Goal: Task Accomplishment & Management: Use online tool/utility

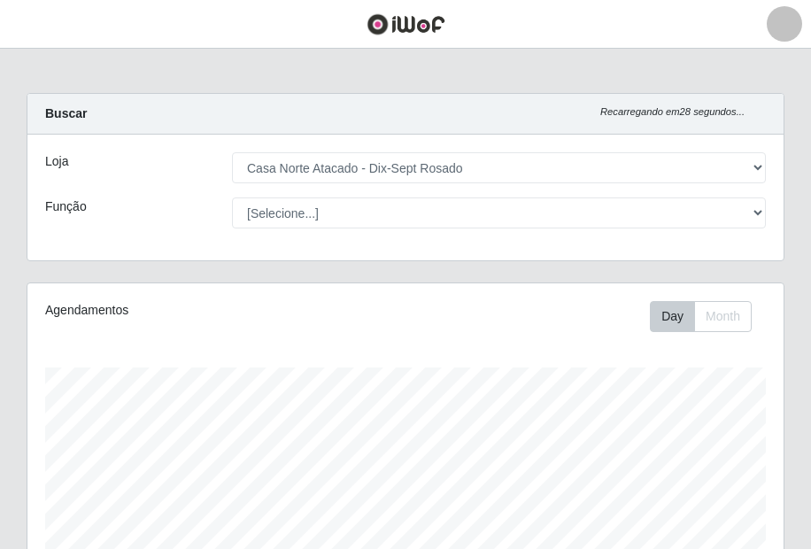
select select "432"
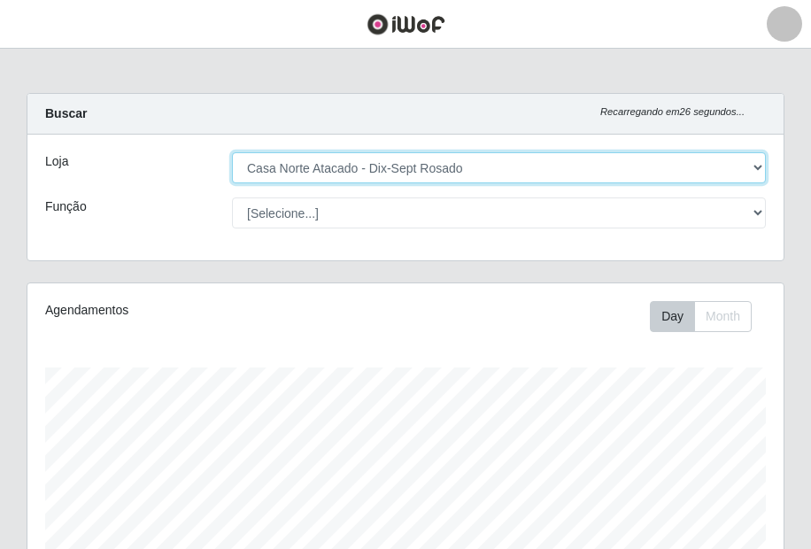
click at [346, 167] on select "[Selecione...] [GEOGRAPHIC_DATA] - [GEOGRAPHIC_DATA]" at bounding box center [499, 167] width 534 height 31
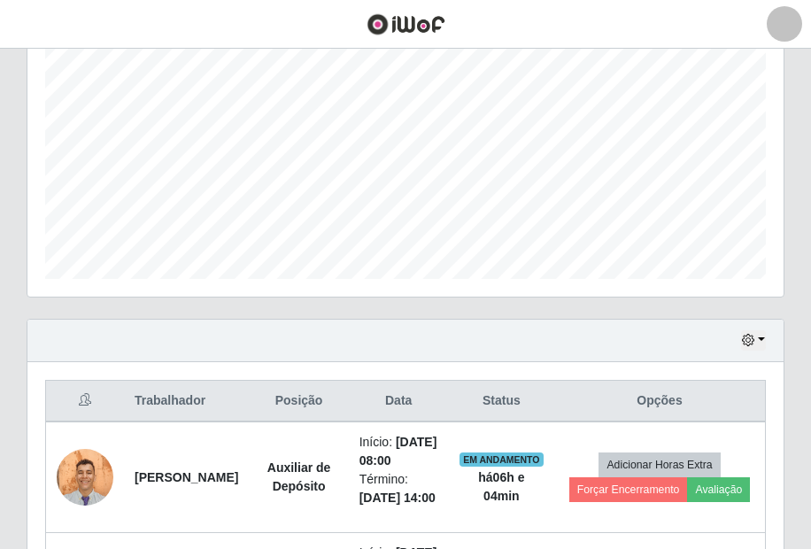
scroll to position [708, 0]
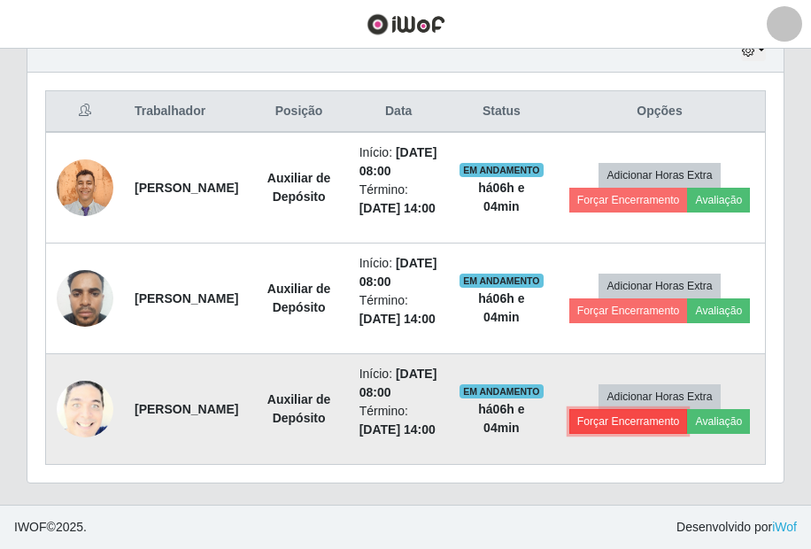
click at [645, 434] on button "Forçar Encerramento" at bounding box center [628, 421] width 119 height 25
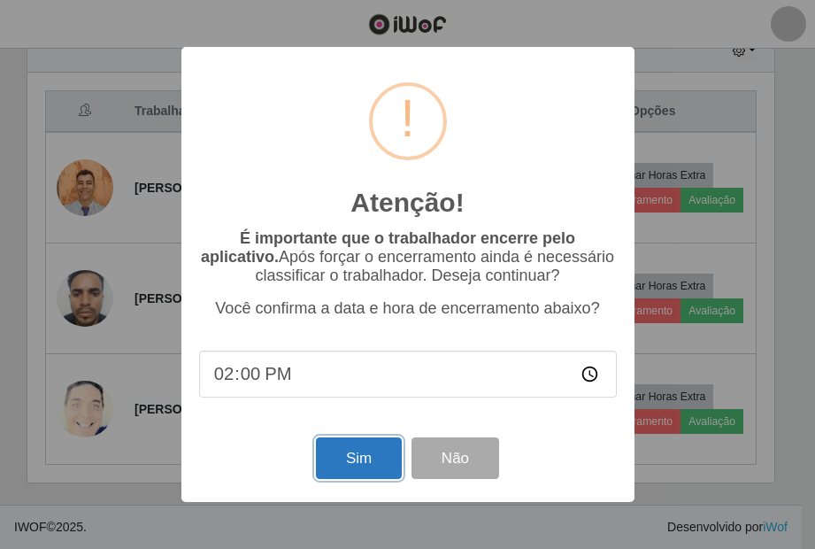
click at [366, 450] on button "Sim" at bounding box center [359, 458] width 86 height 42
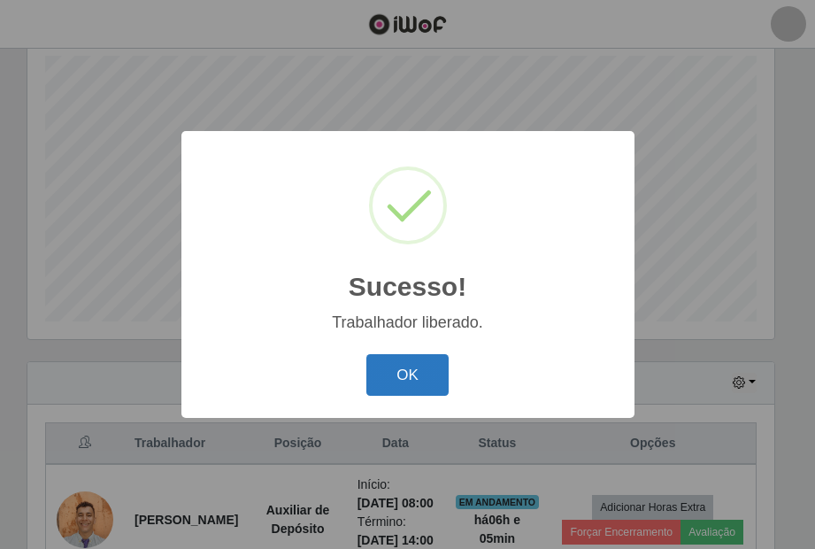
click at [379, 390] on button "OK" at bounding box center [407, 375] width 82 height 42
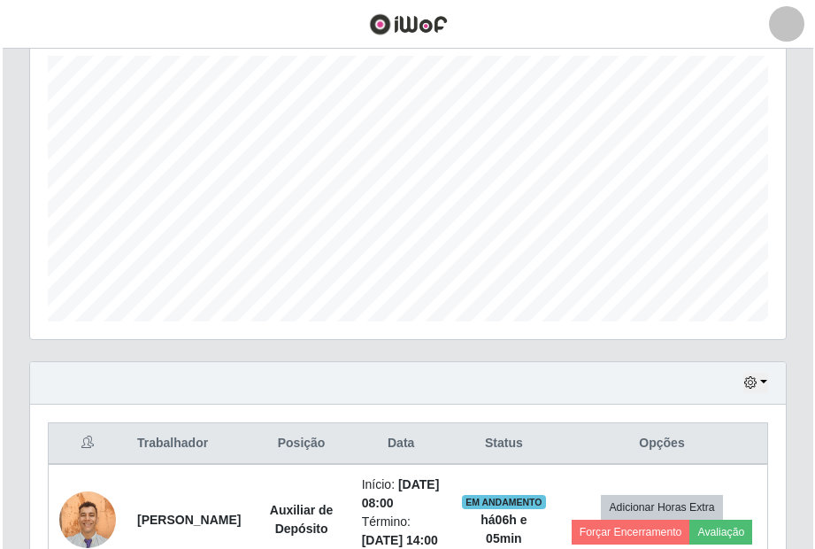
scroll to position [607, 0]
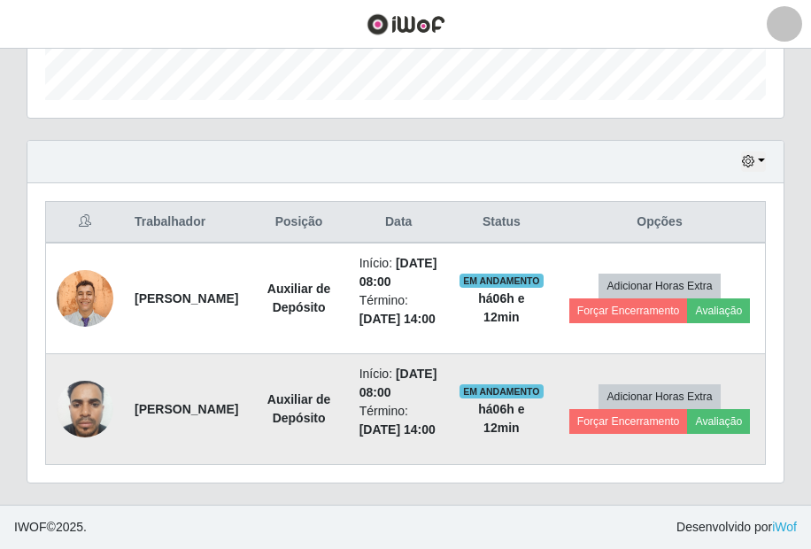
click at [420, 368] on li "Início: [DATE] 08:00" at bounding box center [398, 383] width 79 height 37
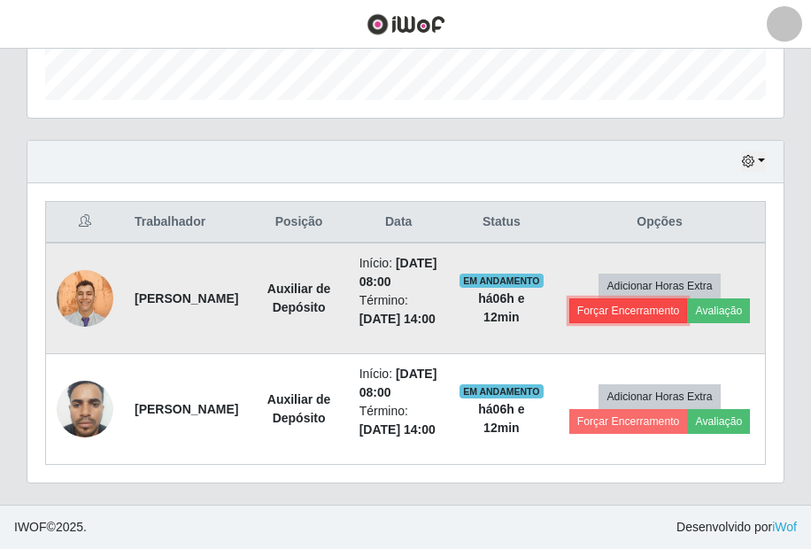
click at [652, 298] on button "Forçar Encerramento" at bounding box center [628, 310] width 119 height 25
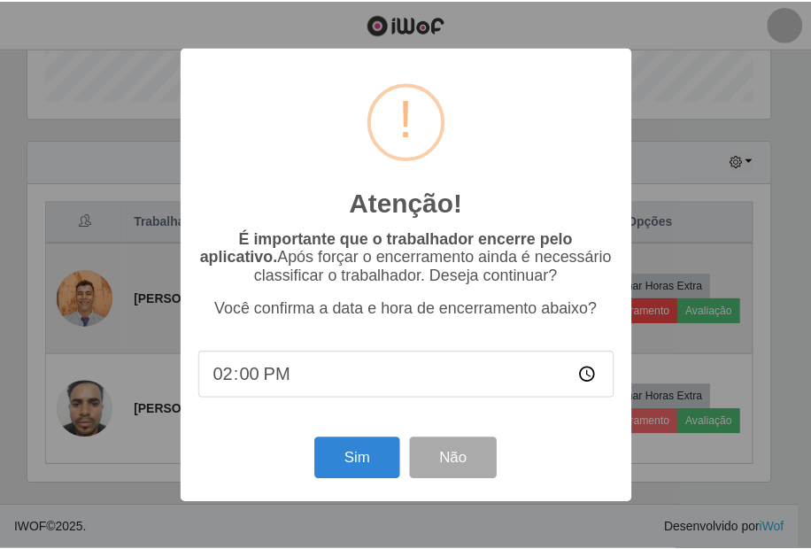
scroll to position [367, 747]
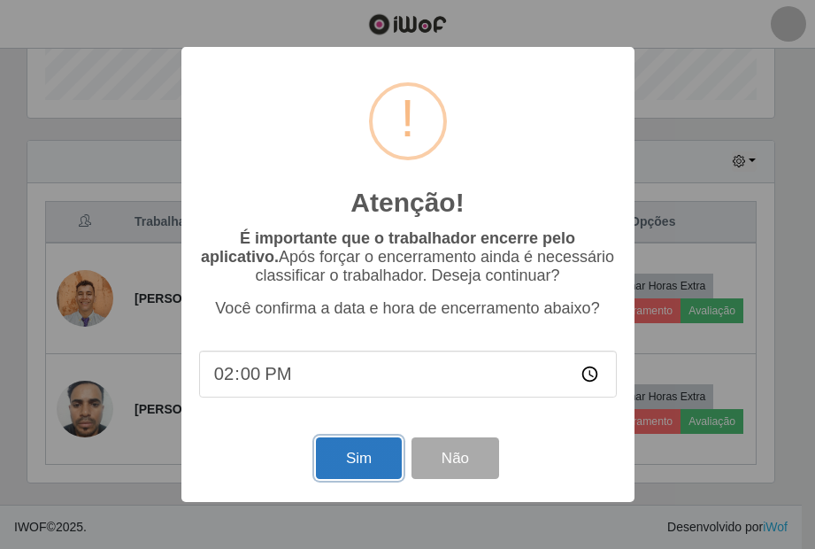
click at [356, 473] on button "Sim" at bounding box center [359, 458] width 86 height 42
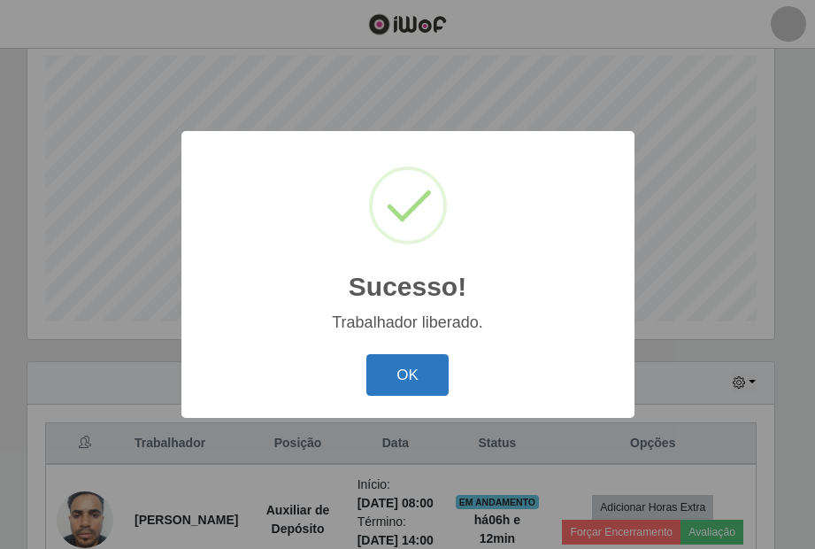
click at [392, 365] on button "OK" at bounding box center [407, 375] width 82 height 42
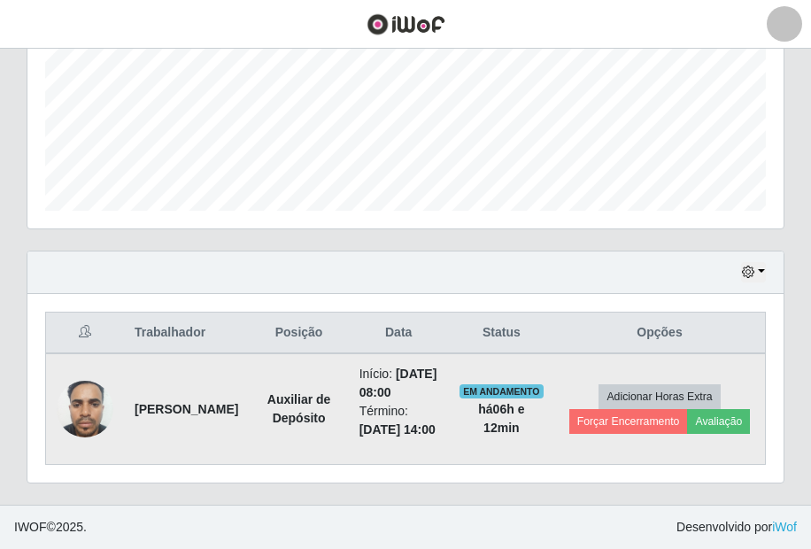
scroll to position [459, 0]
click at [596, 409] on button "Forçar Encerramento" at bounding box center [628, 421] width 119 height 25
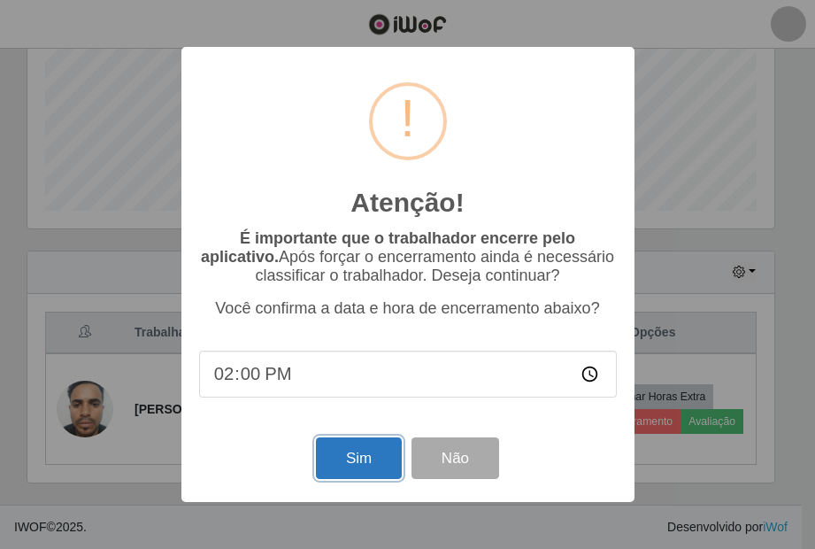
click at [354, 461] on button "Sim" at bounding box center [359, 458] width 86 height 42
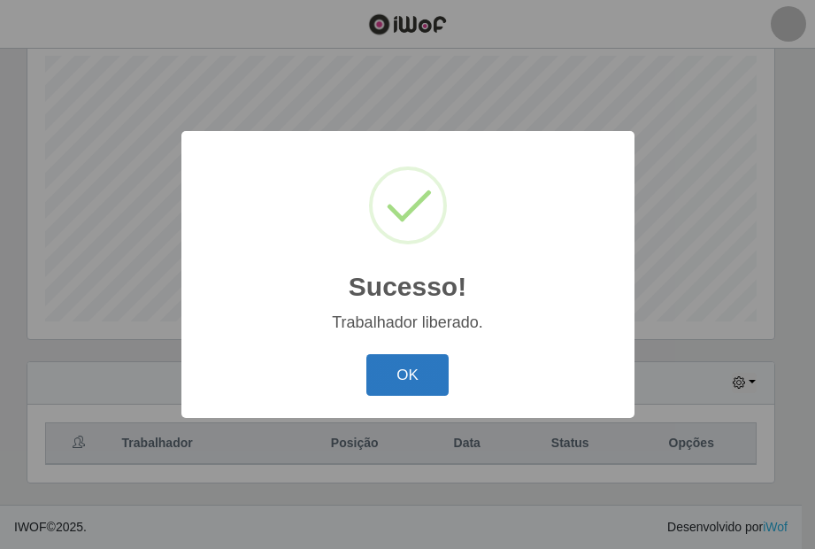
click at [444, 392] on button "OK" at bounding box center [407, 375] width 82 height 42
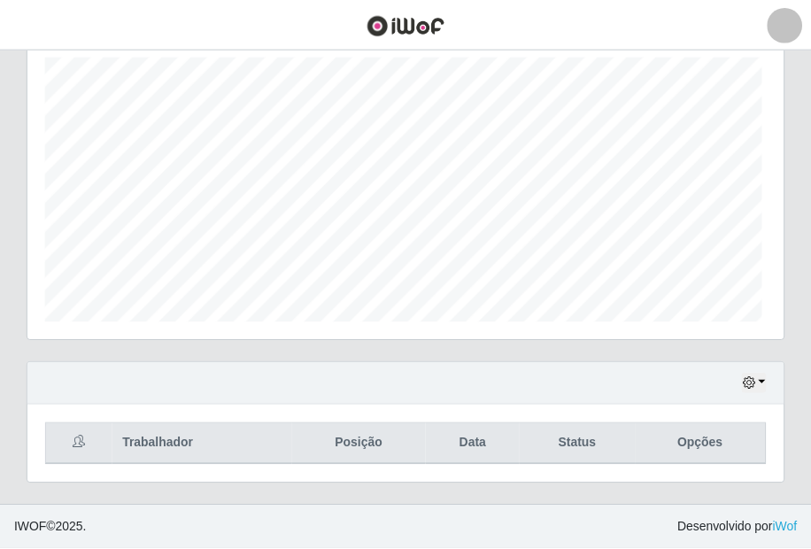
scroll to position [367, 756]
click at [756, 385] on button "button" at bounding box center [753, 383] width 25 height 20
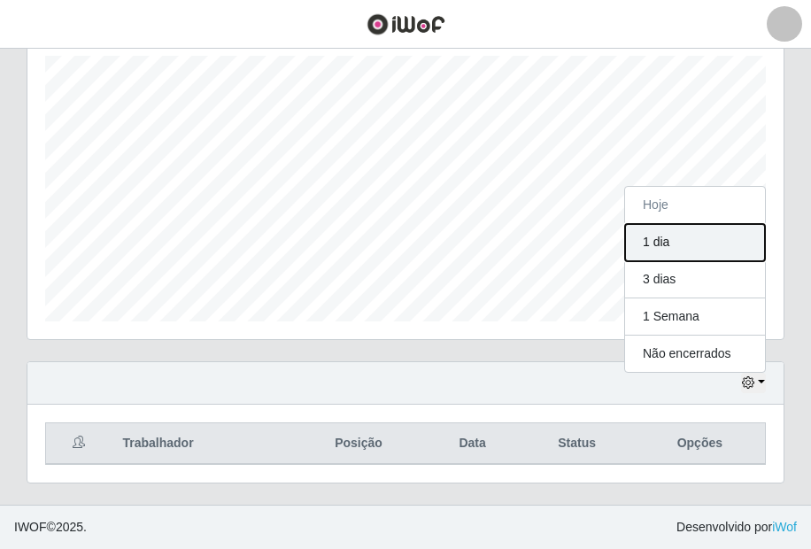
click at [714, 251] on button "1 dia" at bounding box center [695, 242] width 140 height 37
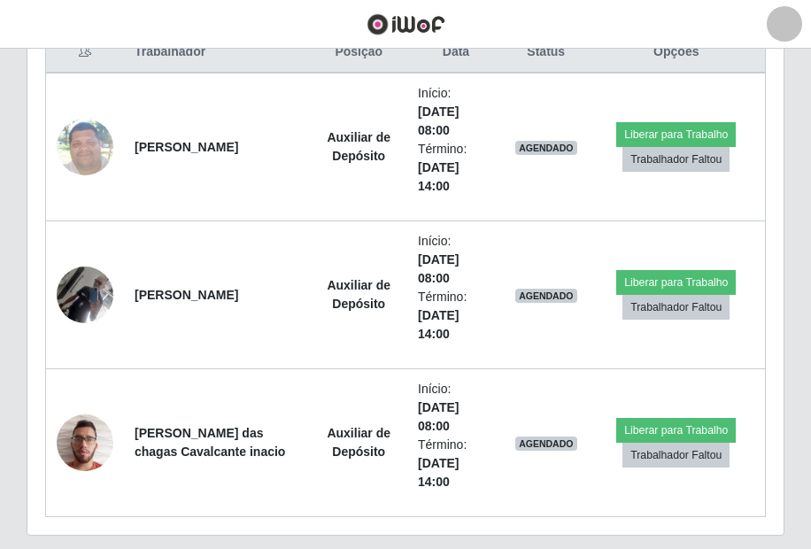
scroll to position [755, 0]
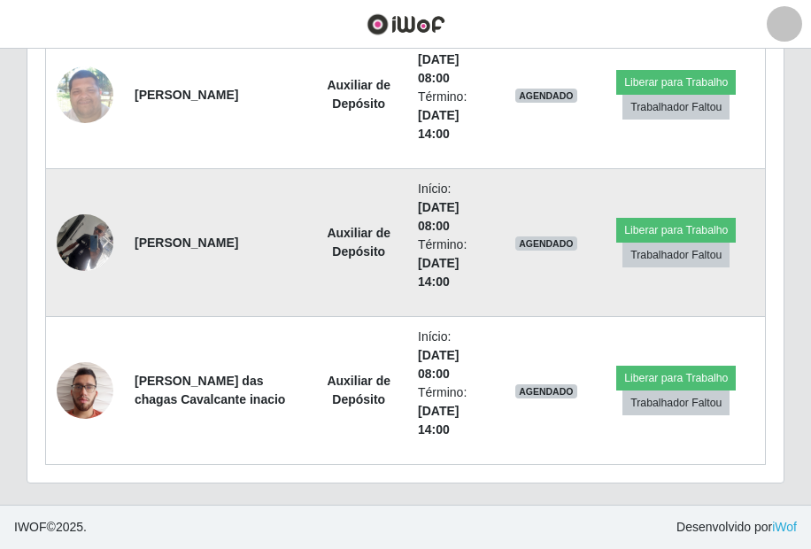
click at [101, 244] on img at bounding box center [85, 241] width 57 height 75
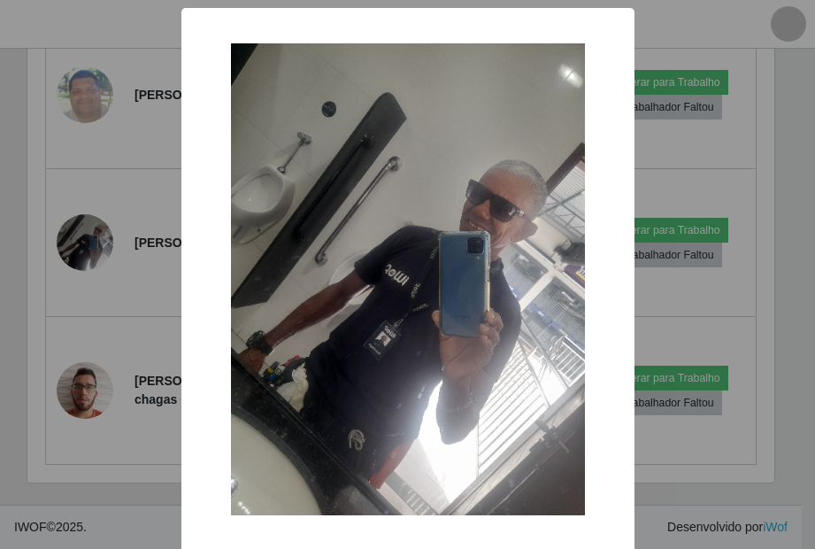
click at [739, 330] on div "× OK Cancel" at bounding box center [407, 274] width 815 height 549
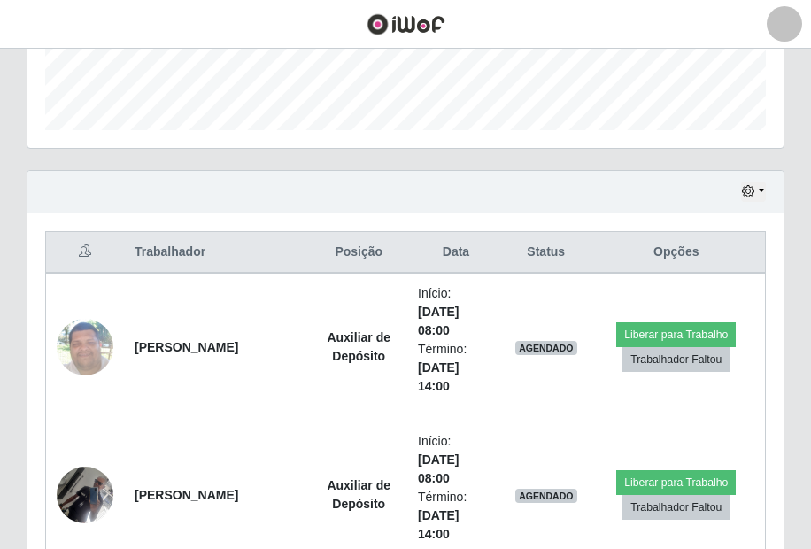
scroll to position [755, 0]
